Goal: Task Accomplishment & Management: Use online tool/utility

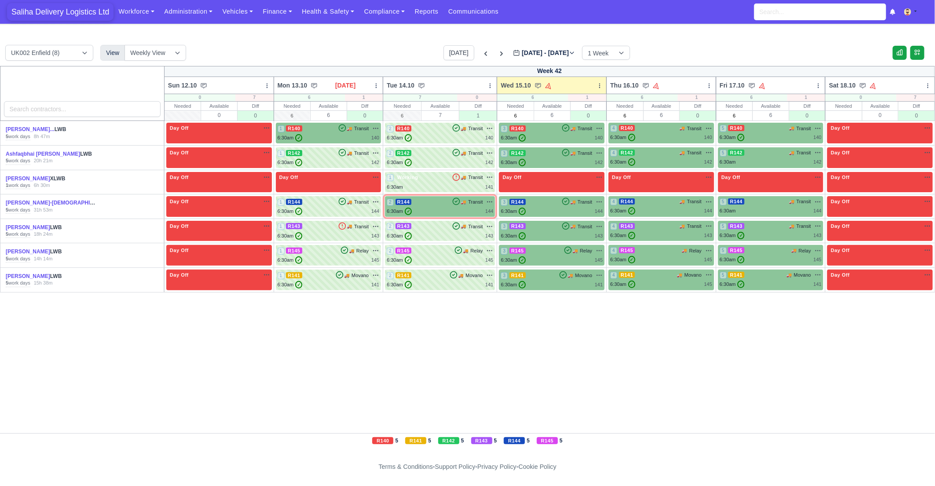
click at [87, 11] on span "Saliha Delivery Logistics Ltd" at bounding box center [60, 12] width 106 height 18
click at [426, 205] on div "2 R144 🚚 Transit" at bounding box center [440, 202] width 106 height 8
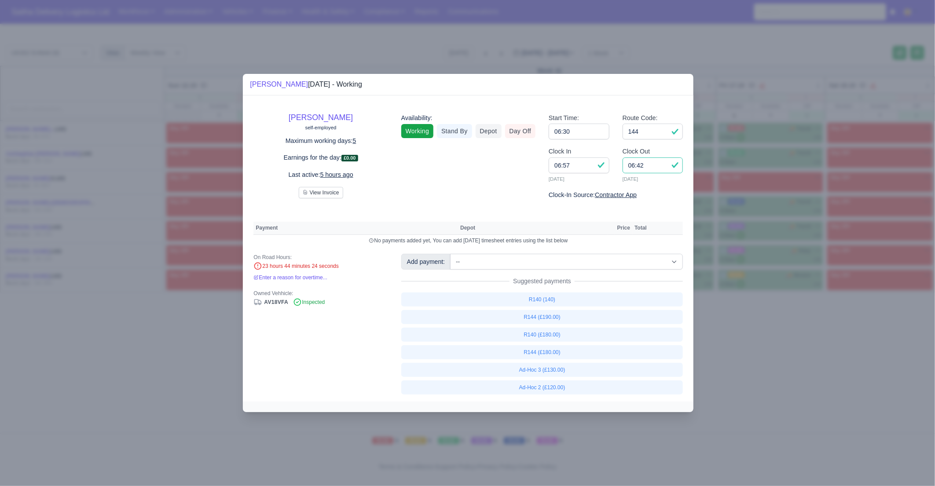
drag, startPoint x: 646, startPoint y: 167, endPoint x: 625, endPoint y: 166, distance: 21.6
click at [625, 166] on input "06:42" at bounding box center [653, 166] width 61 height 16
click at [754, 336] on div at bounding box center [467, 243] width 935 height 486
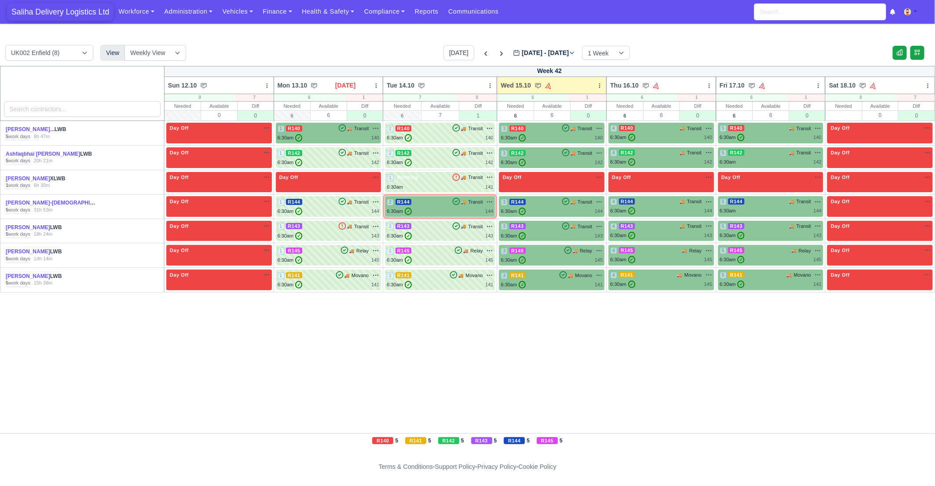
click at [38, 16] on span "Saliha Delivery Logistics Ltd" at bounding box center [60, 12] width 106 height 18
click at [264, 11] on link "Finance" at bounding box center [277, 11] width 39 height 17
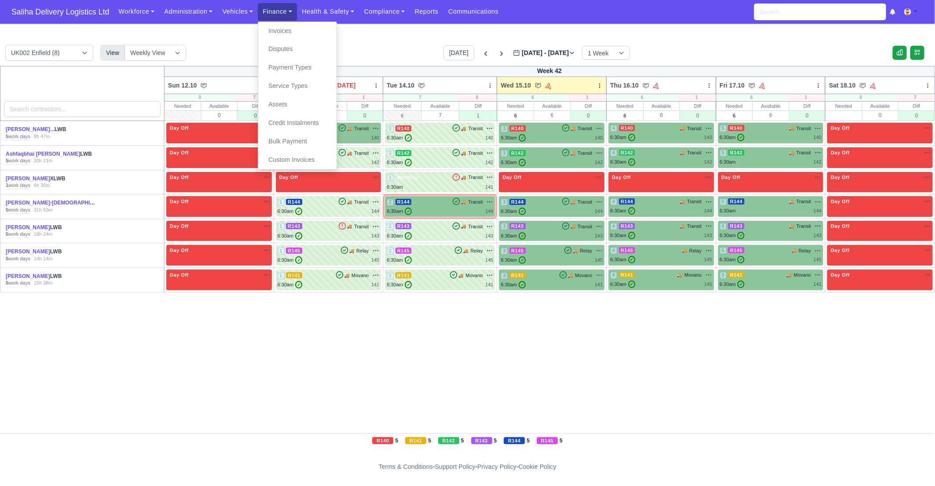
click at [287, 7] on link "Finance" at bounding box center [277, 11] width 39 height 17
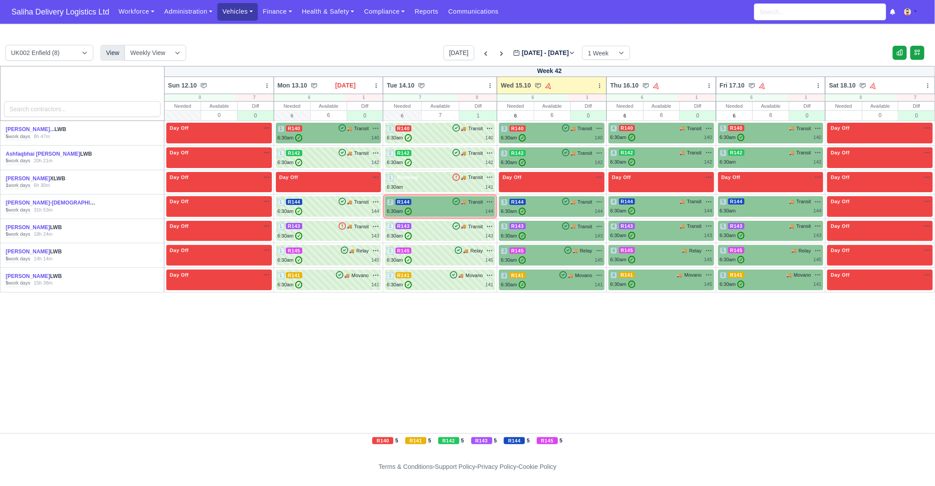
click at [241, 11] on link "Vehicles" at bounding box center [237, 11] width 40 height 17
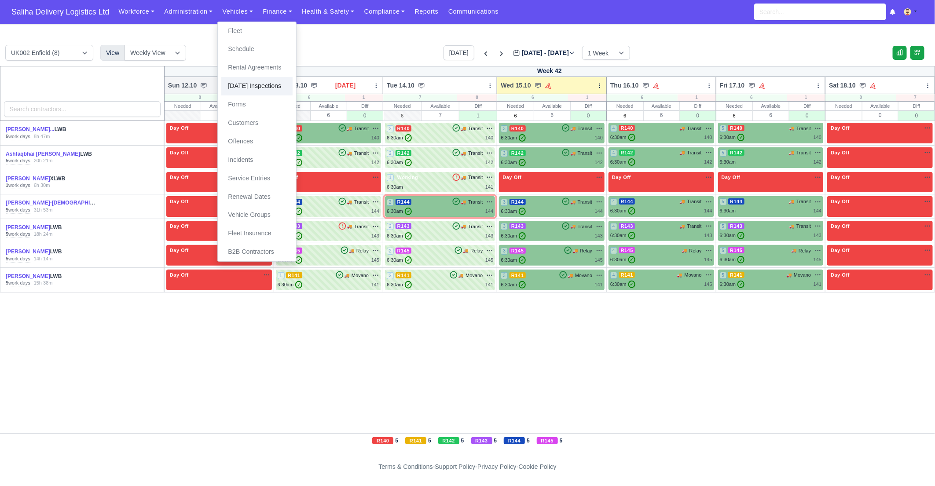
click at [254, 87] on link "[DATE] Inspections" at bounding box center [256, 86] width 71 height 18
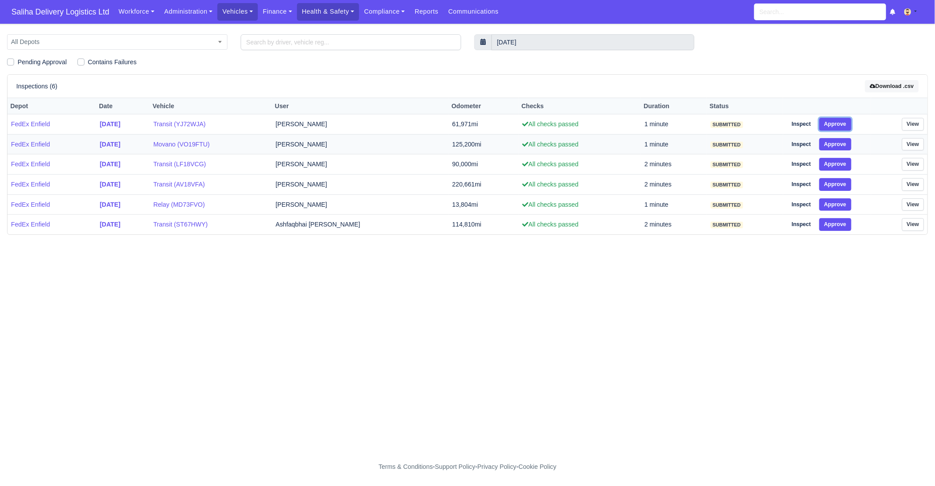
drag, startPoint x: 835, startPoint y: 124, endPoint x: 836, endPoint y: 134, distance: 9.8
click at [834, 124] on button "Approve" at bounding box center [835, 124] width 32 height 13
click at [837, 146] on button "Approve" at bounding box center [835, 144] width 32 height 13
click at [837, 159] on button "Approve" at bounding box center [835, 164] width 32 height 13
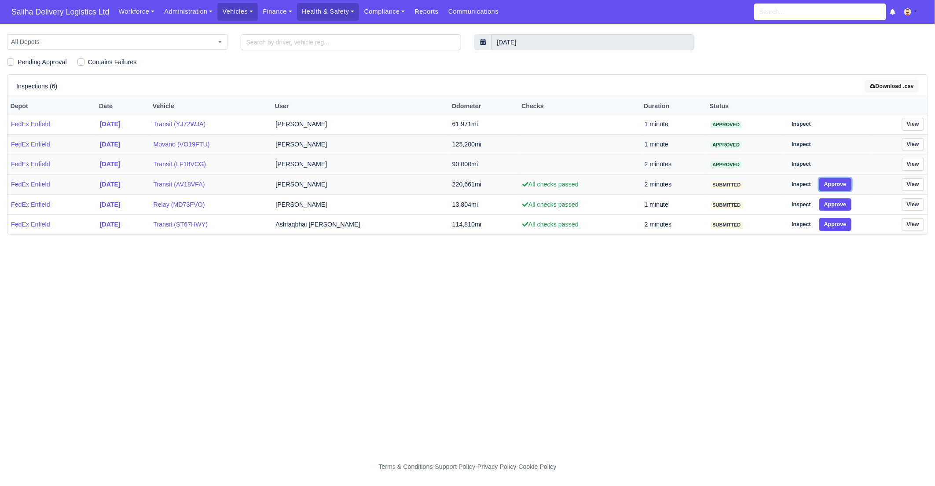
click at [836, 183] on button "Approve" at bounding box center [835, 184] width 32 height 13
drag, startPoint x: 836, startPoint y: 198, endPoint x: 838, endPoint y: 209, distance: 11.1
click at [837, 199] on button "Approve" at bounding box center [835, 204] width 32 height 13
click at [838, 218] on button "Approve" at bounding box center [835, 224] width 32 height 13
